Goal: Information Seeking & Learning: Learn about a topic

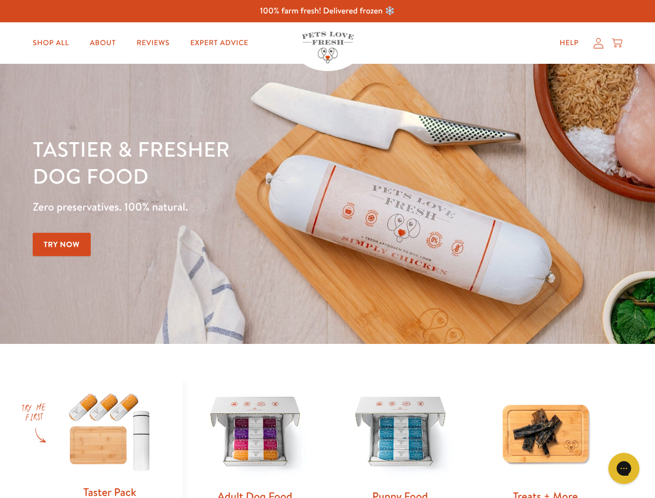
click at [327, 249] on div "Tastier & fresher dog food Zero preservatives. 100% natural. Try Now" at bounding box center [229, 203] width 393 height 137
click at [624, 468] on icon "Gorgias live chat" at bounding box center [624, 468] width 10 height 10
